Goal: Task Accomplishment & Management: Manage account settings

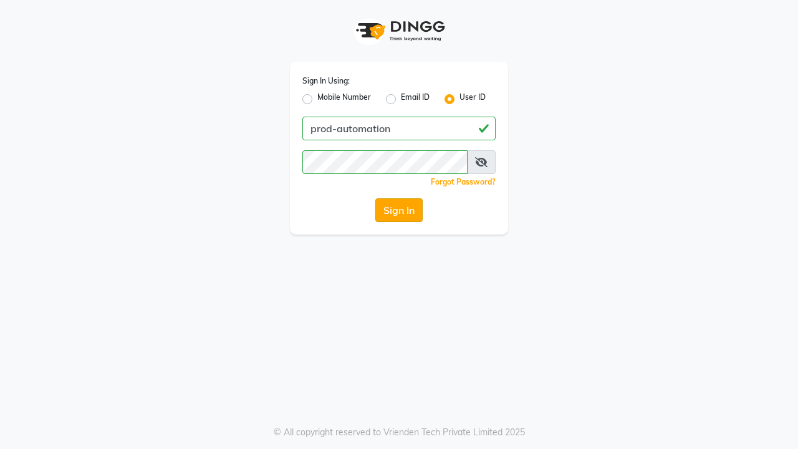
click at [399, 210] on button "Sign In" at bounding box center [398, 210] width 47 height 24
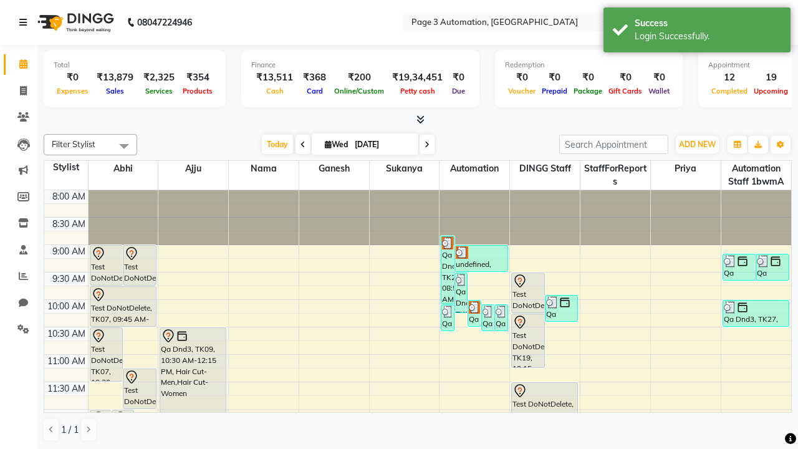
click at [26, 22] on icon at bounding box center [22, 22] width 7 height 9
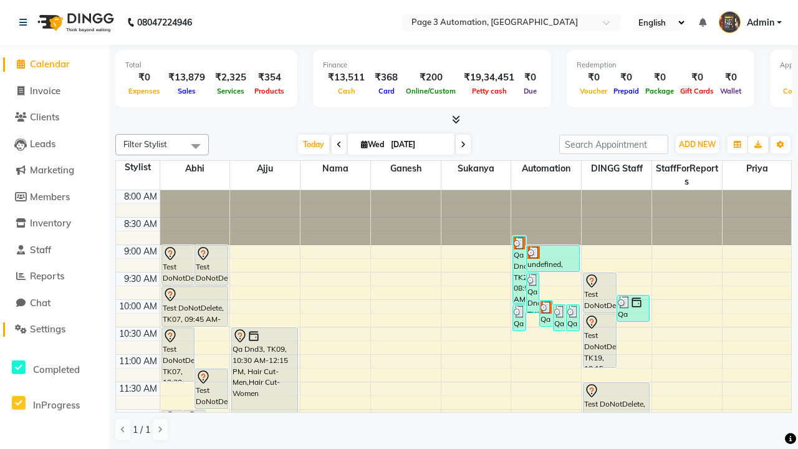
click at [54, 329] on span "Settings" at bounding box center [48, 329] width 36 height 12
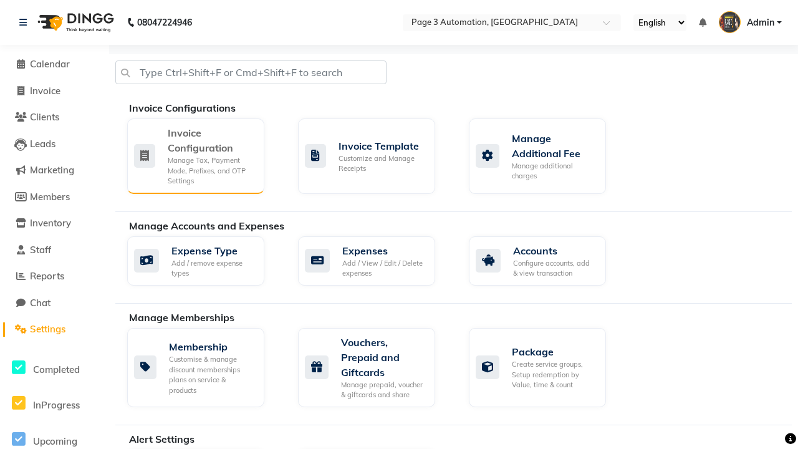
click at [195, 155] on div "Manage Tax, Payment Mode, Prefixes, and OTP Settings" at bounding box center [211, 170] width 87 height 31
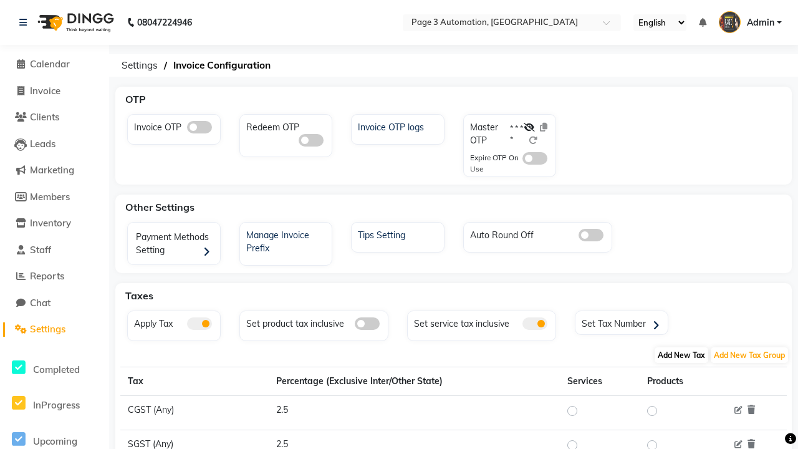
click at [682, 355] on span "Add New Tax" at bounding box center [682, 355] width 54 height 16
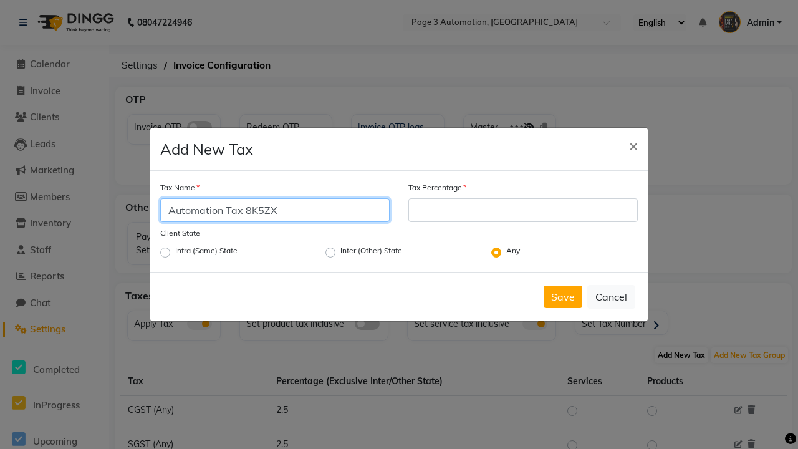
type input "Automation Tax 8K5ZX"
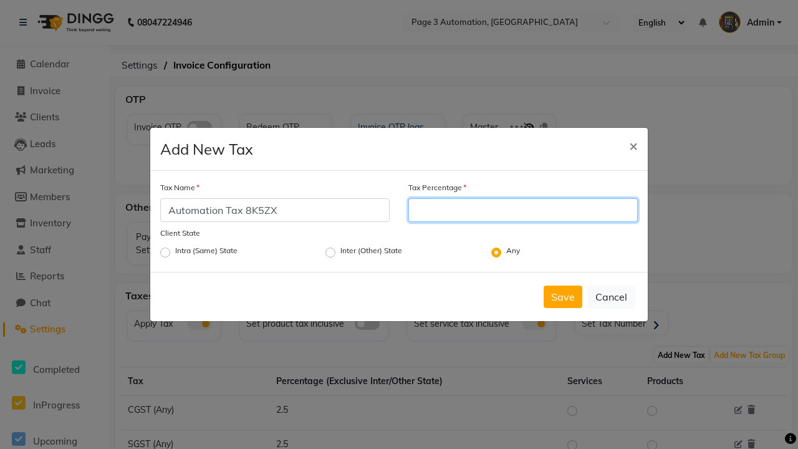
type input "15"
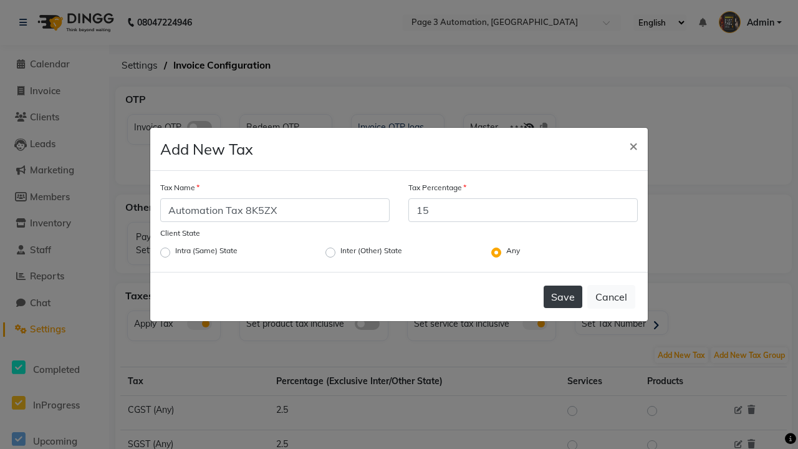
click at [563, 297] on button "Save" at bounding box center [563, 297] width 39 height 22
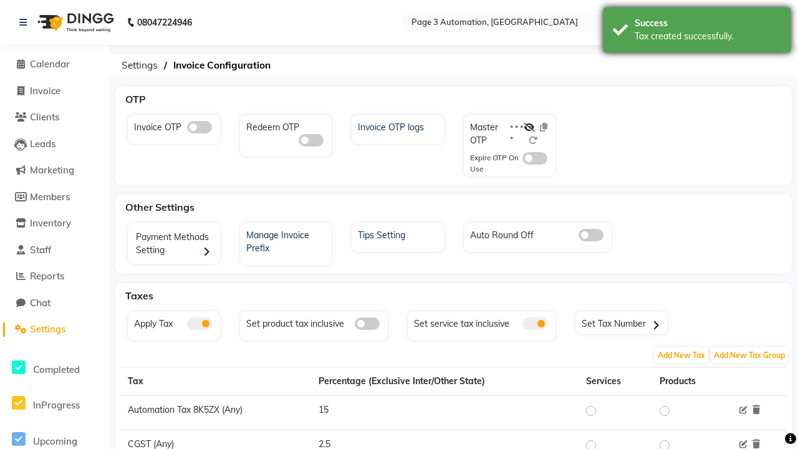
click at [697, 32] on div "Tax created successfully." at bounding box center [708, 36] width 147 height 13
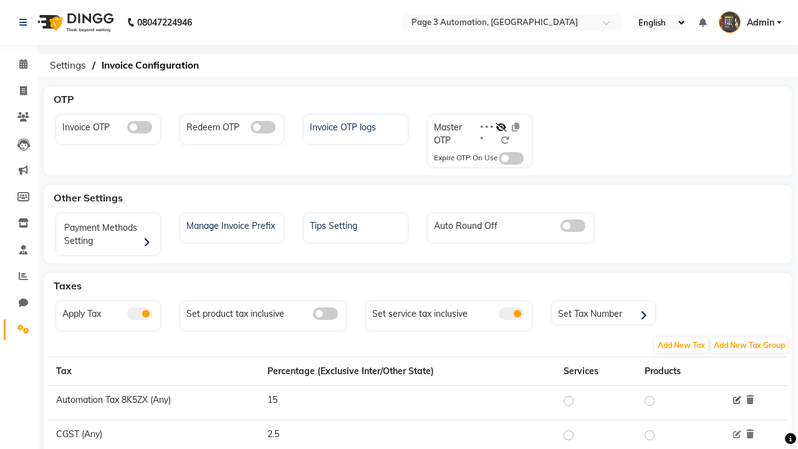
click at [737, 400] on icon at bounding box center [737, 401] width 8 height 8
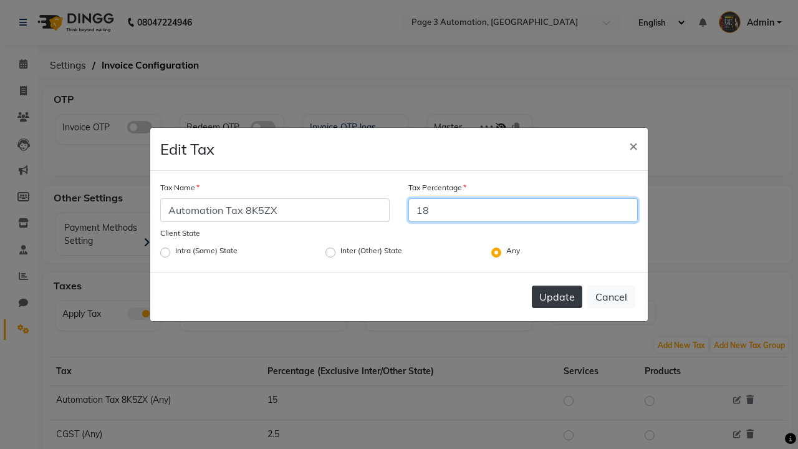
type input "18"
click at [557, 297] on button "Update" at bounding box center [557, 297] width 51 height 22
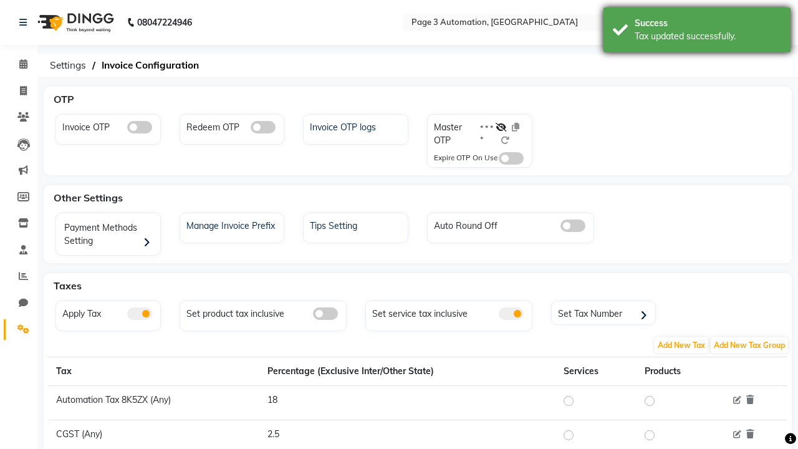
click at [697, 32] on div "Tax updated successfully." at bounding box center [708, 36] width 147 height 13
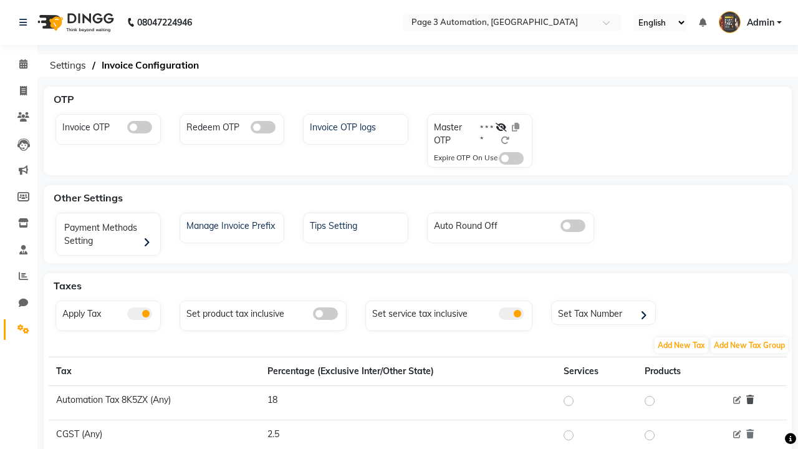
click at [750, 400] on icon at bounding box center [750, 399] width 7 height 9
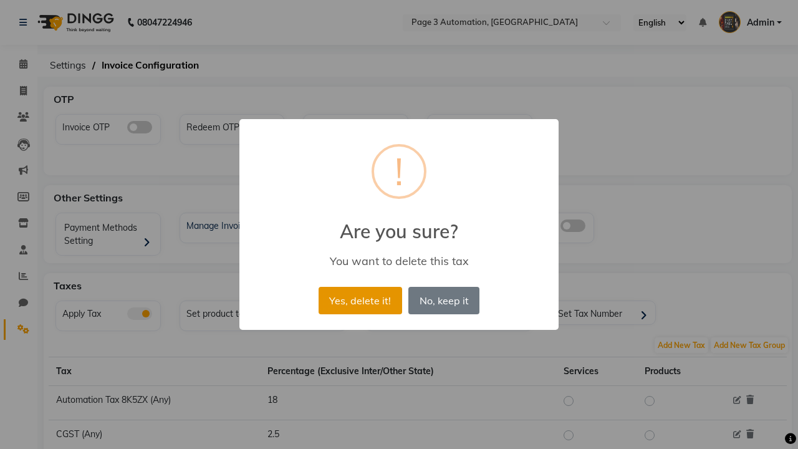
click at [360, 300] on button "Yes, delete it!" at bounding box center [361, 300] width 84 height 27
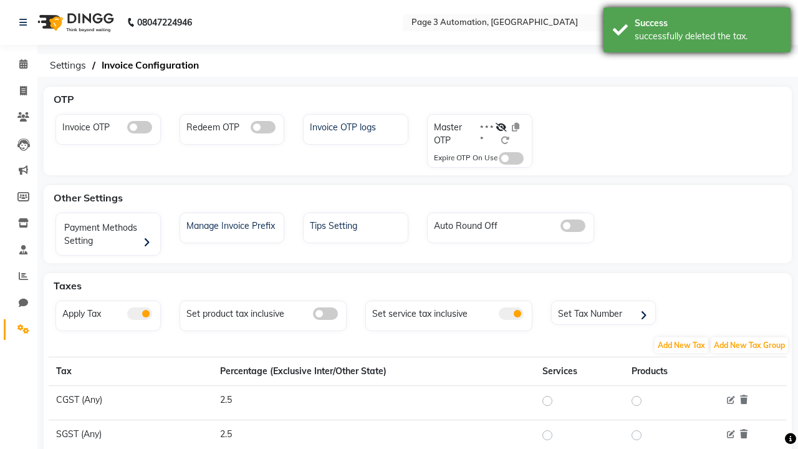
click at [697, 32] on div "successfully deleted the tax." at bounding box center [708, 36] width 147 height 13
